Goal: Task Accomplishment & Management: Use online tool/utility

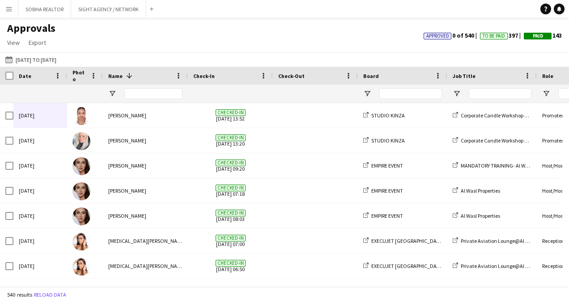
click at [15, 9] on button "Menu" at bounding box center [9, 9] width 18 height 18
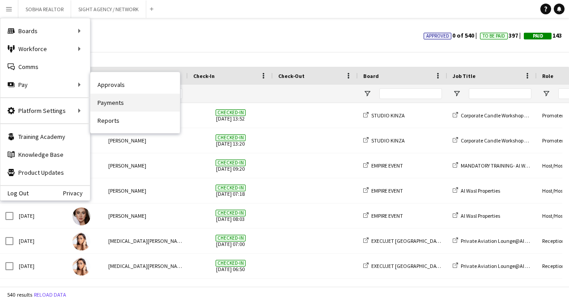
click at [158, 103] on link "Payments" at bounding box center [134, 103] width 89 height 18
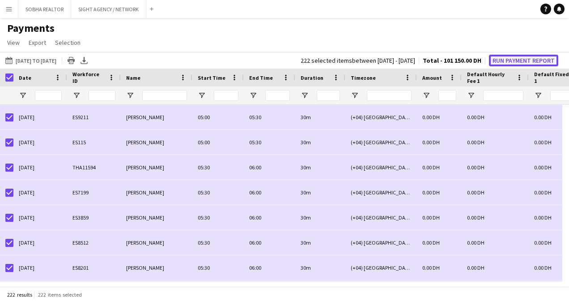
click at [529, 58] on button "Run Payment Report" at bounding box center [523, 61] width 69 height 12
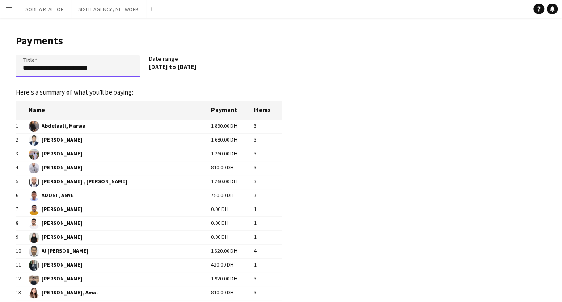
click at [23, 64] on input "**********" at bounding box center [78, 66] width 124 height 22
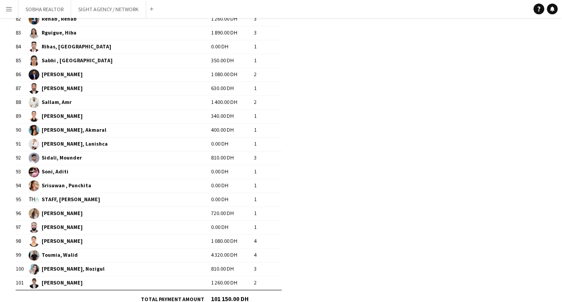
scroll to position [1270, 0]
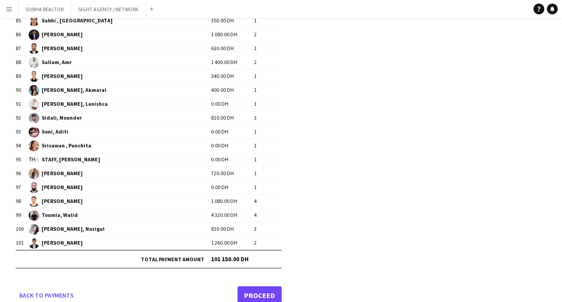
type input "**********"
click at [271, 287] on link "Proceed" at bounding box center [260, 295] width 44 height 18
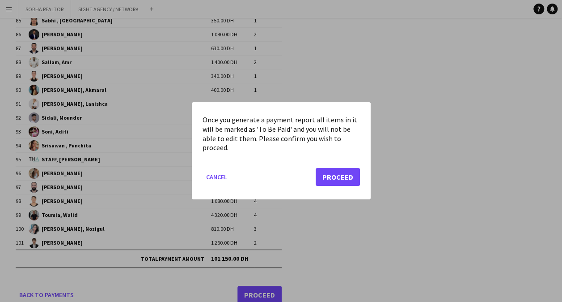
scroll to position [0, 0]
click at [333, 180] on button "Proceed" at bounding box center [338, 177] width 44 height 18
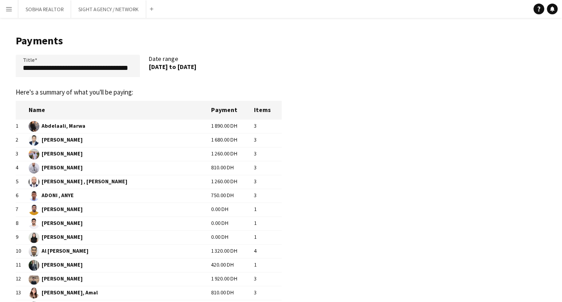
scroll to position [1270, 0]
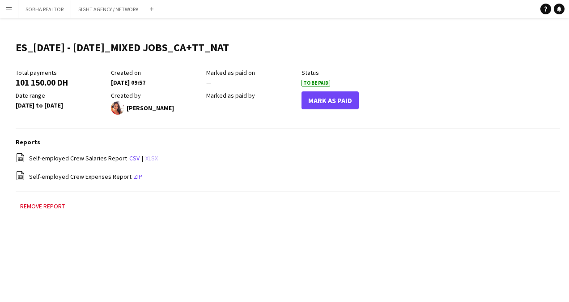
click at [149, 158] on link "xlsx" at bounding box center [151, 158] width 13 height 8
click at [277, 266] on div "Menu Boards Boards Boards All jobs Status Workforce Workforce My Workforce Recr…" at bounding box center [284, 151] width 569 height 302
